Goal: Task Accomplishment & Management: Manage account settings

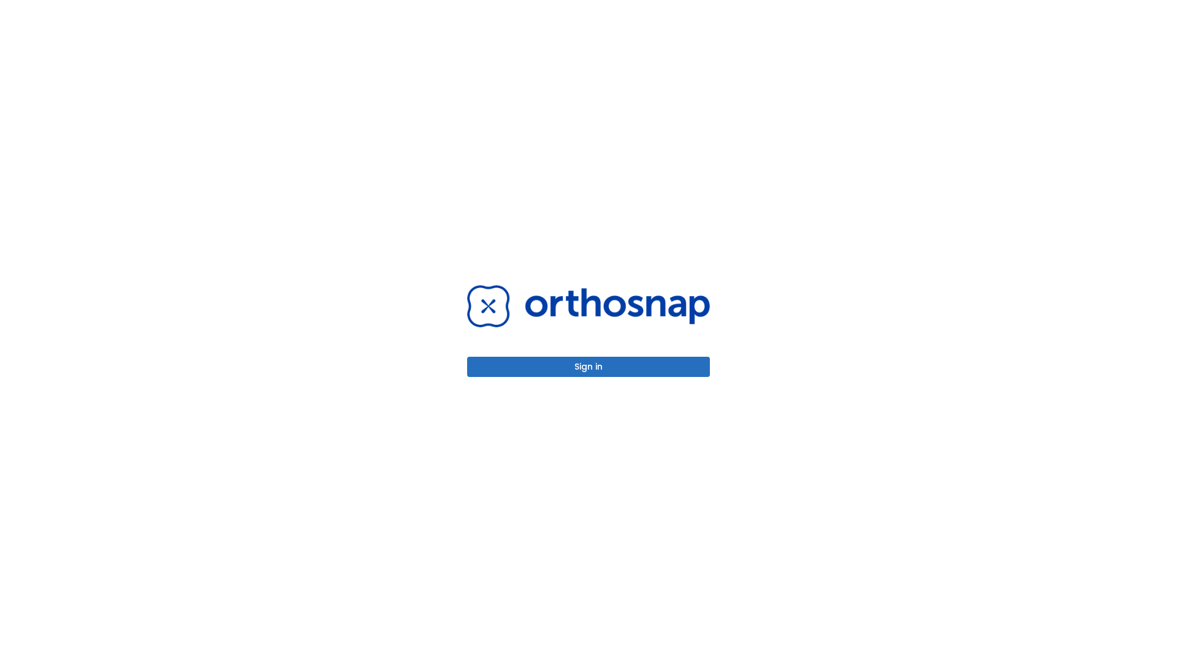
click at [588, 367] on button "Sign in" at bounding box center [588, 367] width 243 height 20
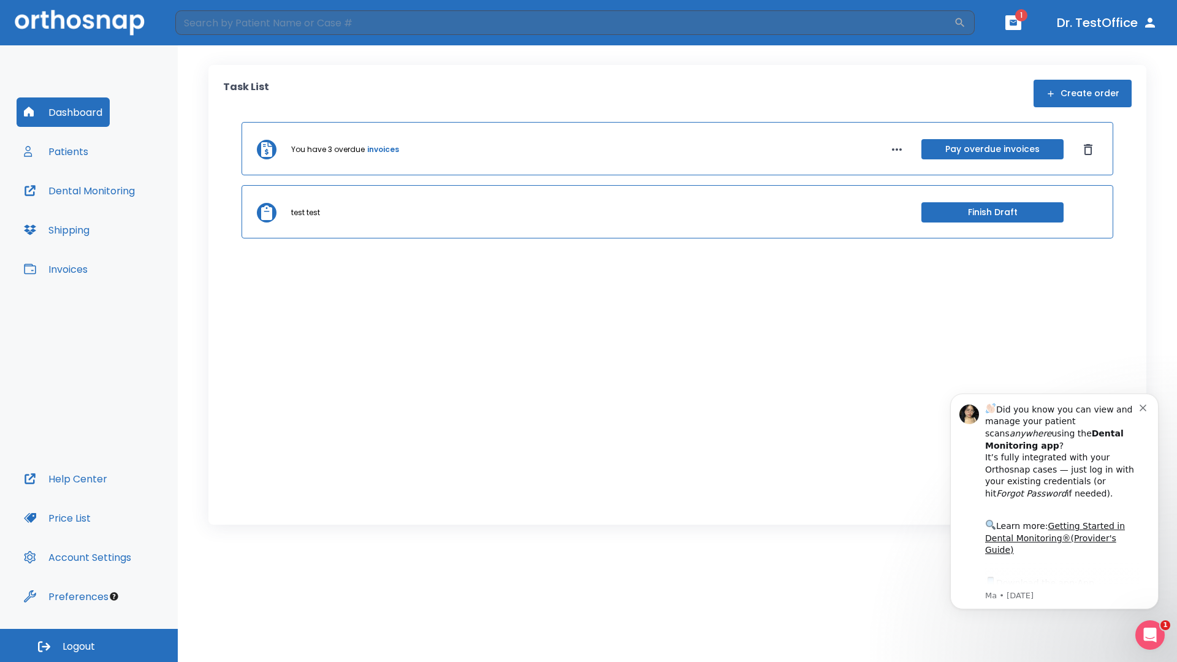
click at [89, 645] on span "Logout" at bounding box center [79, 646] width 32 height 13
